Goal: Browse casually: Explore the website without a specific task or goal

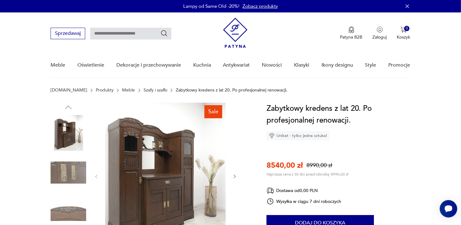
click at [63, 168] on img at bounding box center [69, 173] width 36 height 36
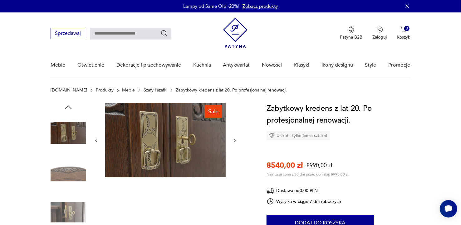
click at [74, 213] on img at bounding box center [69, 213] width 36 height 36
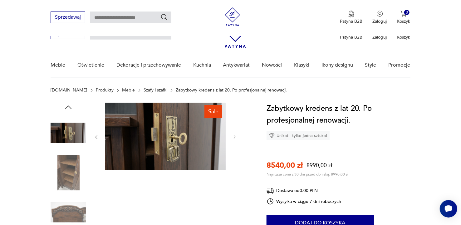
scroll to position [104, 0]
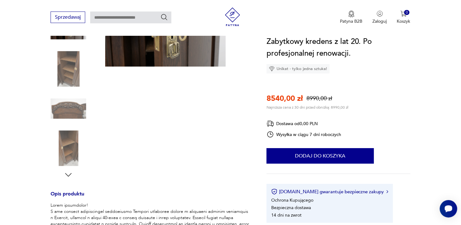
click at [74, 194] on h3 "Opis produktu" at bounding box center [151, 197] width 201 height 10
click at [71, 157] on img at bounding box center [69, 149] width 36 height 36
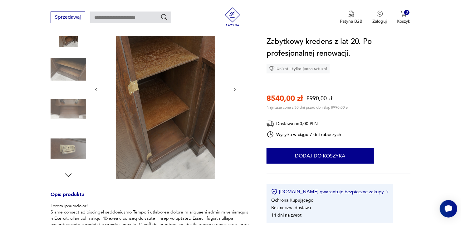
click at [72, 115] on img at bounding box center [69, 109] width 36 height 36
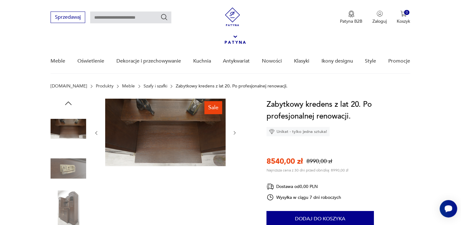
scroll to position [0, 0]
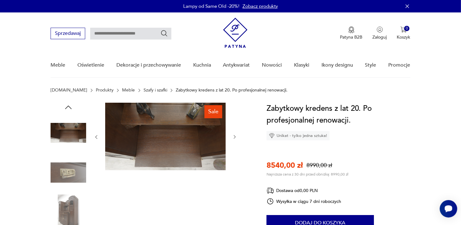
drag, startPoint x: 0, startPoint y: 224, endPoint x: 4, endPoint y: 224, distance: 4.1
click at [67, 108] on icon "button" at bounding box center [68, 107] width 9 height 9
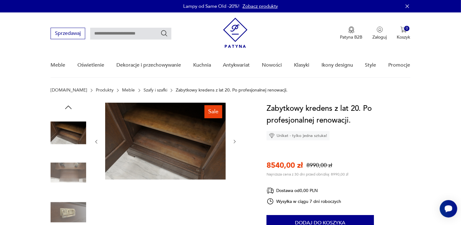
click at [58, 109] on div at bounding box center [69, 193] width 36 height 181
drag, startPoint x: 0, startPoint y: 203, endPoint x: 0, endPoint y: 234, distance: 30.9
